Goal: Transaction & Acquisition: Subscribe to service/newsletter

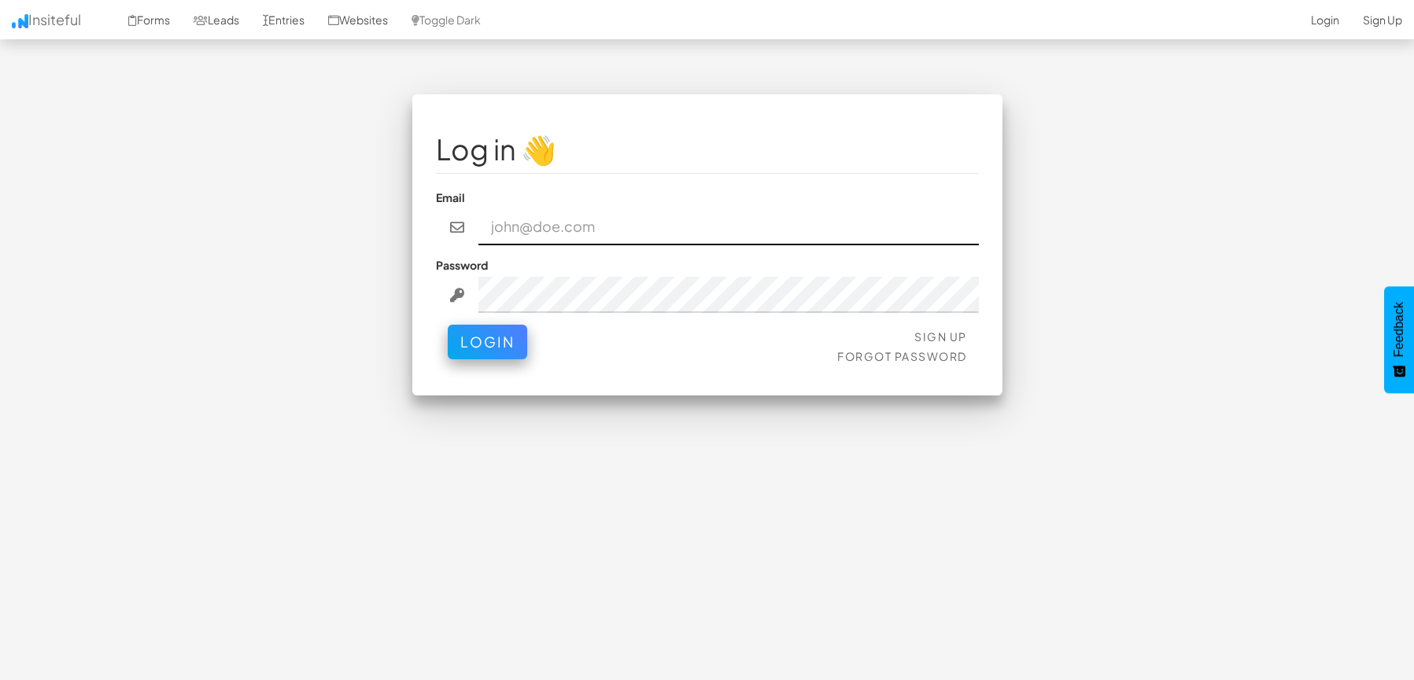
type input "ccooper@approvely.com"
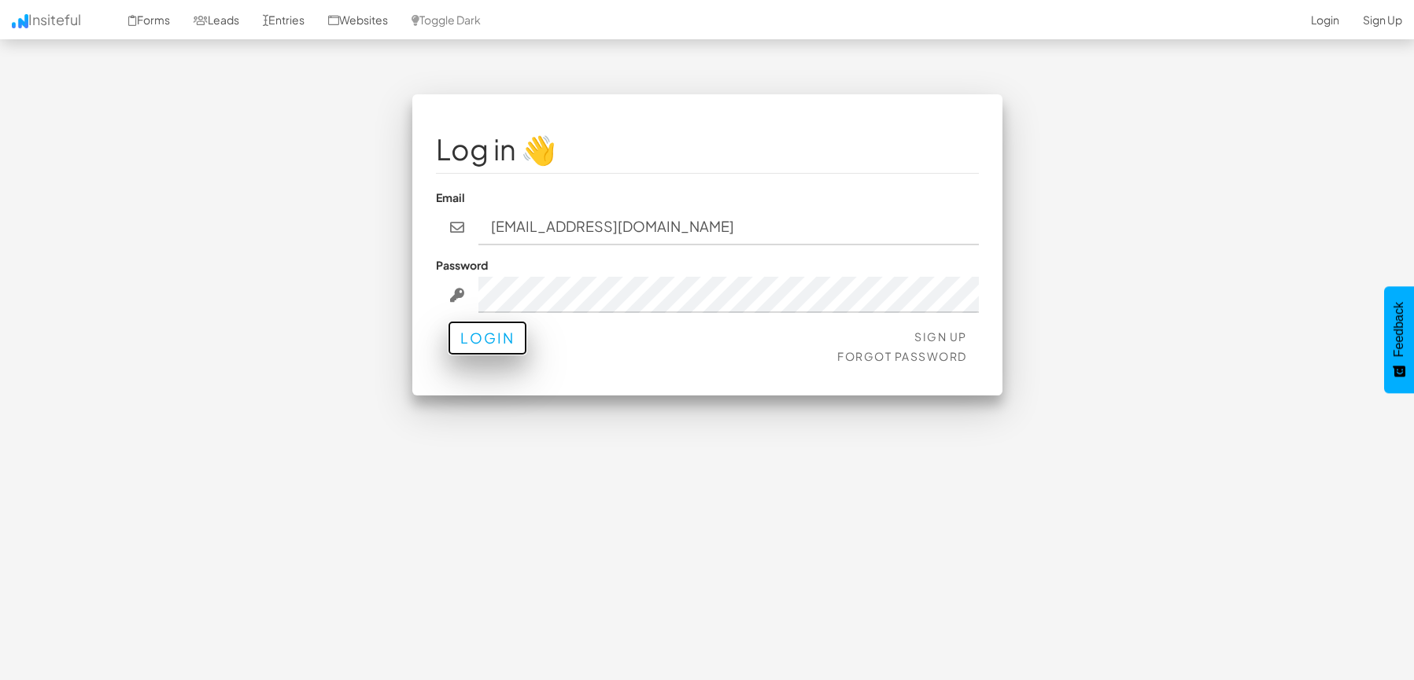
click at [478, 342] on button "Login" at bounding box center [487, 338] width 79 height 35
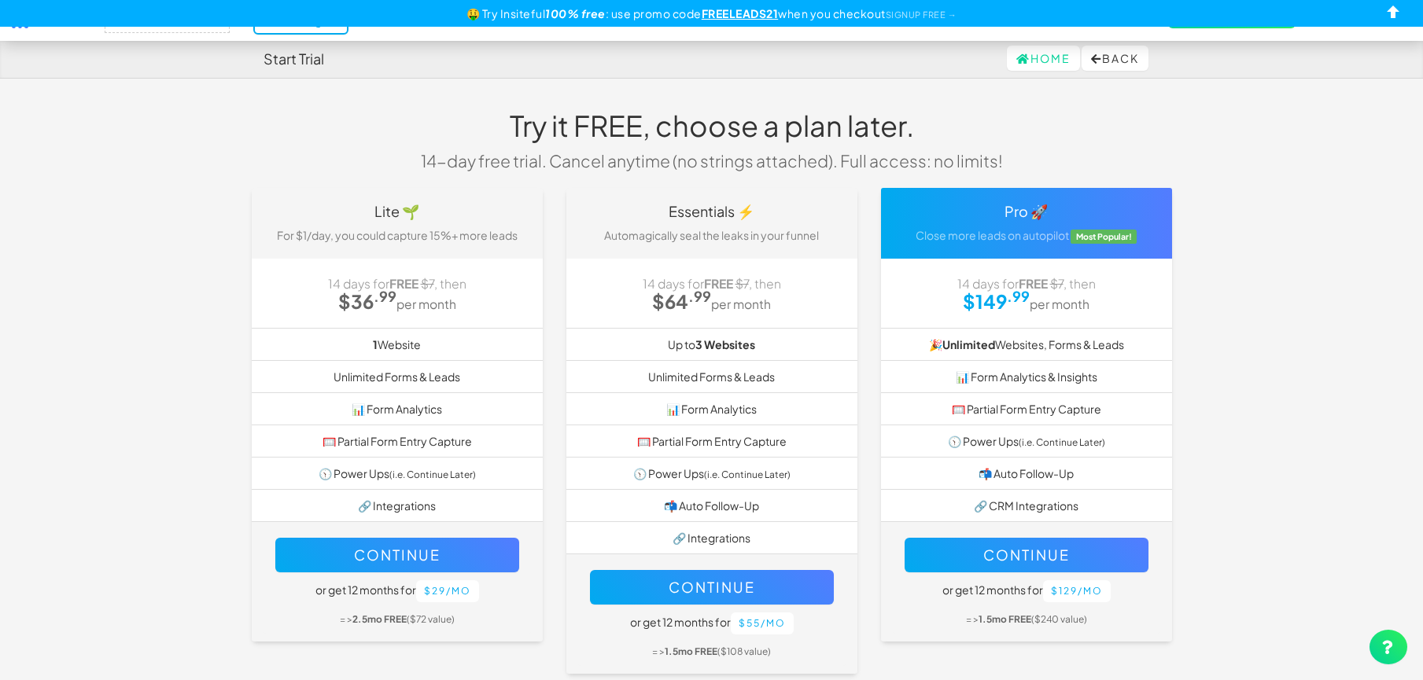
select select "2434"
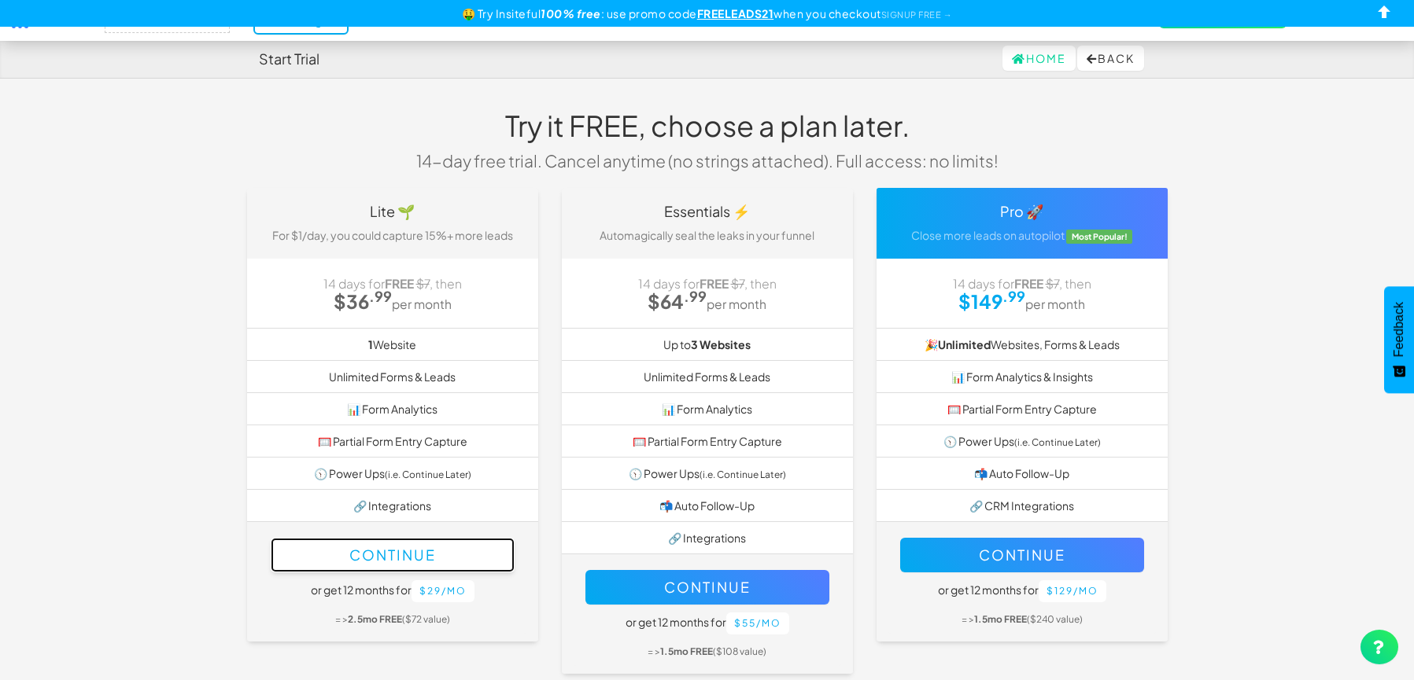
click at [364, 554] on button "Continue" at bounding box center [393, 555] width 244 height 35
select select "2434"
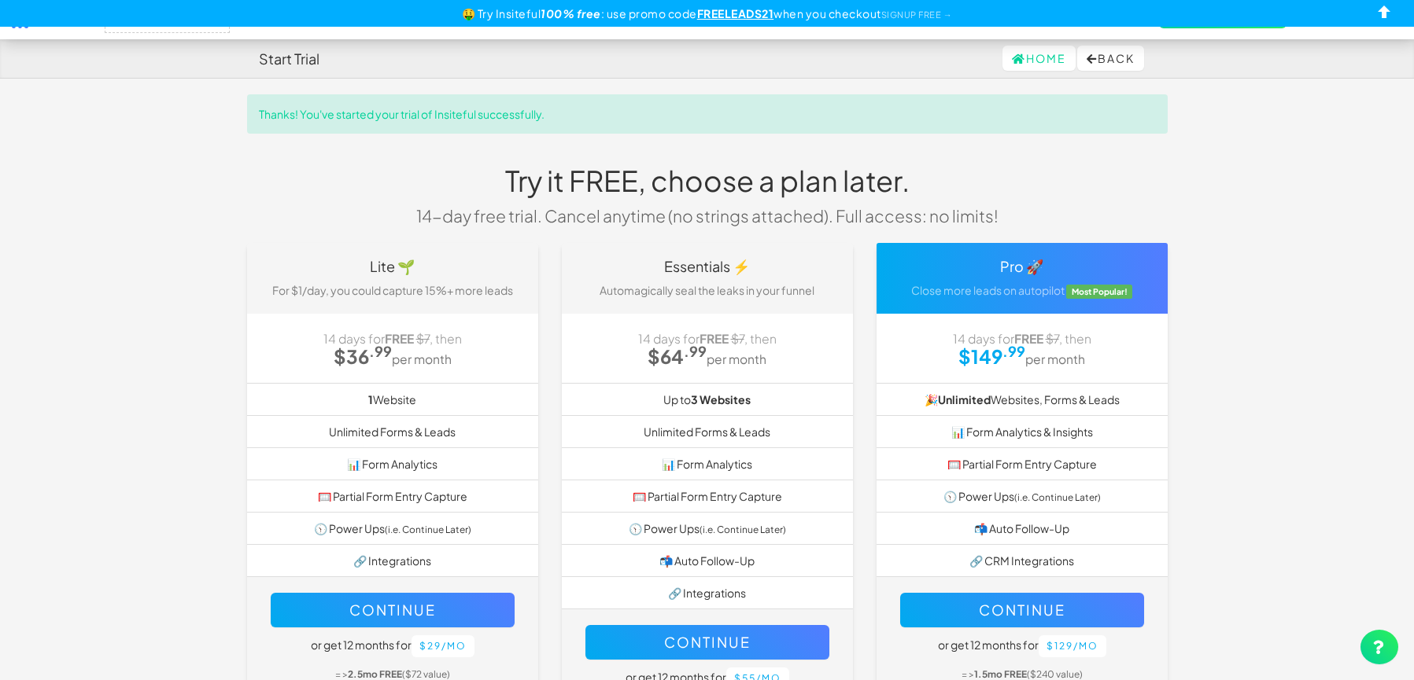
select select "2434"
